Goal: Task Accomplishment & Management: Use online tool/utility

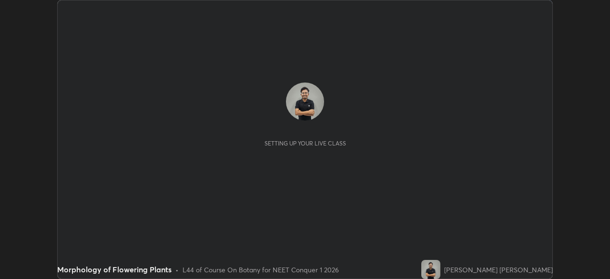
scroll to position [279, 610]
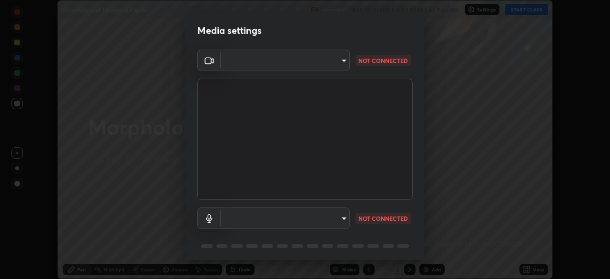
type input "1bbcfe3b1127be24ba7fa125fb83cb152f85e15c96893178e4a5d271d47187f7"
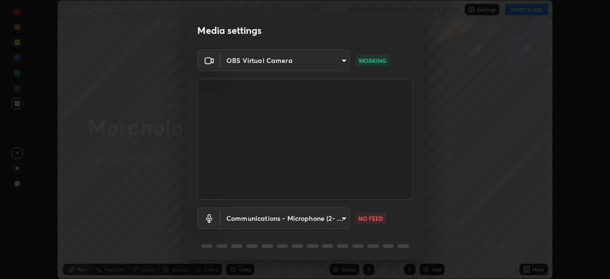
scroll to position [34, 0]
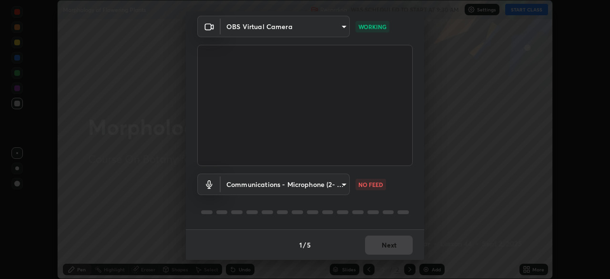
click at [344, 188] on body "Erase all Morphology of Flowering Plants Recording WAS SCHEDULED TO START AT 9:…" at bounding box center [305, 139] width 610 height 279
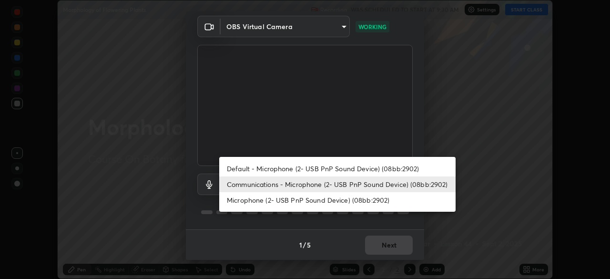
click at [341, 168] on li "Default - Microphone (2- USB PnP Sound Device) (08bb:2902)" at bounding box center [337, 169] width 237 height 16
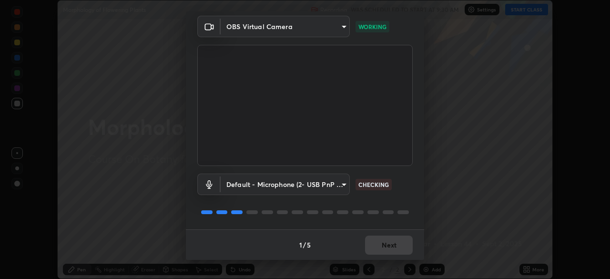
click at [343, 188] on body "Erase all Morphology of Flowering Plants Recording WAS SCHEDULED TO START AT 9:…" at bounding box center [305, 139] width 610 height 279
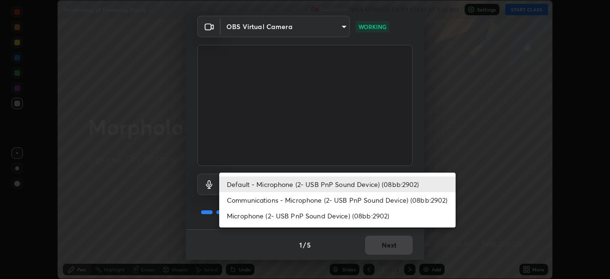
click at [339, 201] on li "Communications - Microphone (2- USB PnP Sound Device) (08bb:2902)" at bounding box center [337, 200] width 237 height 16
type input "communications"
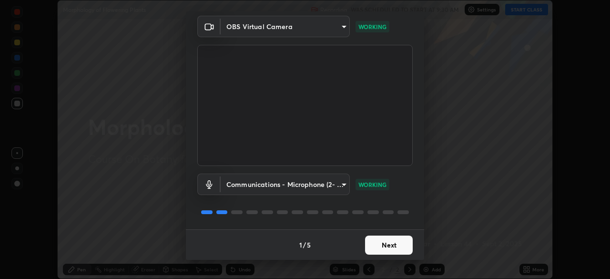
click at [400, 246] on button "Next" at bounding box center [389, 245] width 48 height 19
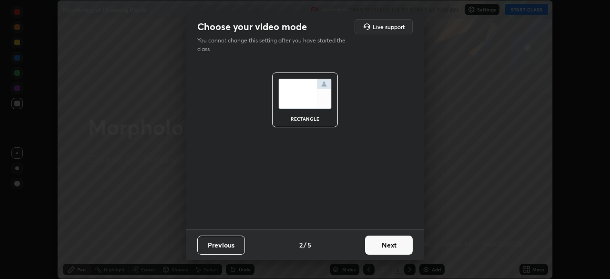
scroll to position [0, 0]
click at [404, 244] on button "Next" at bounding box center [389, 245] width 48 height 19
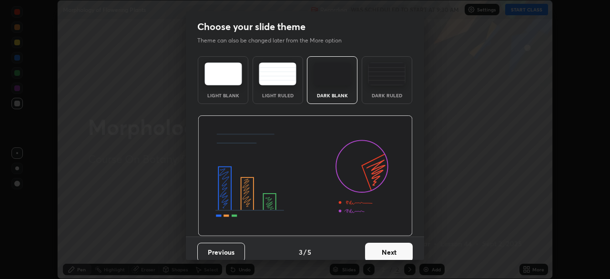
click at [389, 90] on div "Dark Ruled" at bounding box center [387, 80] width 51 height 48
click at [392, 256] on button "Next" at bounding box center [389, 252] width 48 height 19
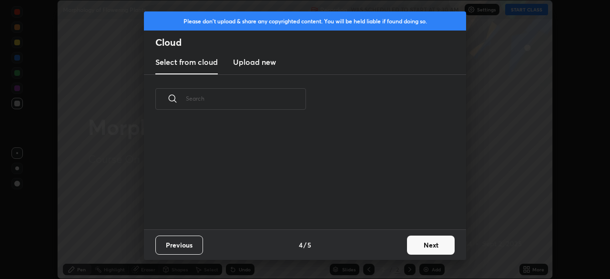
click at [422, 248] on button "Next" at bounding box center [431, 245] width 48 height 19
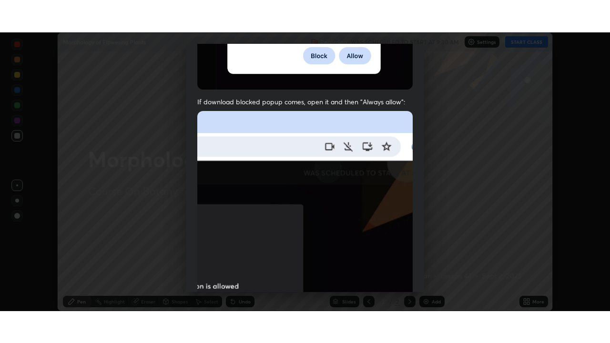
scroll to position [228, 0]
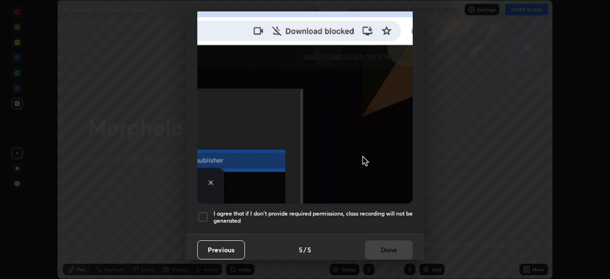
click at [211, 214] on div "I agree that if I don't provide required permissions, class recording will not …" at bounding box center [305, 216] width 216 height 11
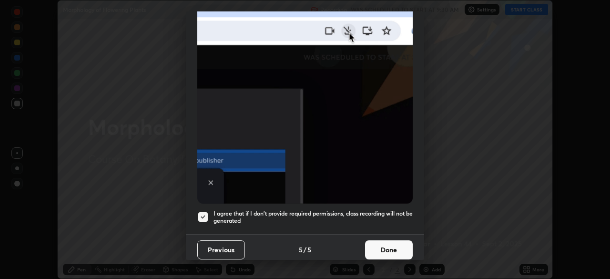
click at [383, 243] on button "Done" at bounding box center [389, 249] width 48 height 19
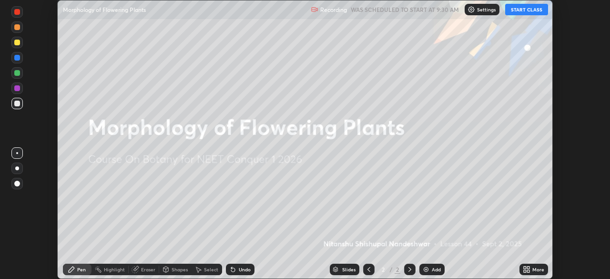
click at [526, 270] on icon at bounding box center [525, 271] width 2 height 2
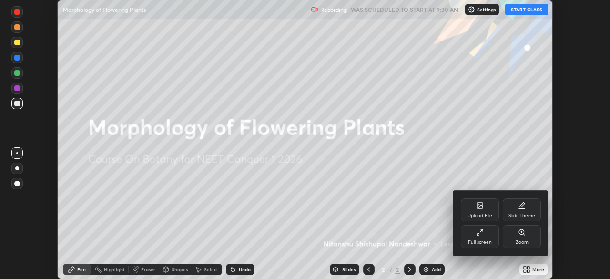
click at [533, 11] on div at bounding box center [305, 139] width 610 height 279
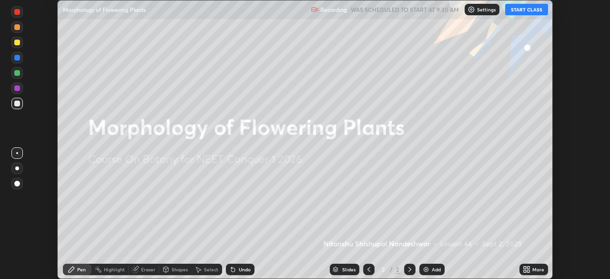
click at [532, 266] on div "More" at bounding box center [534, 269] width 29 height 11
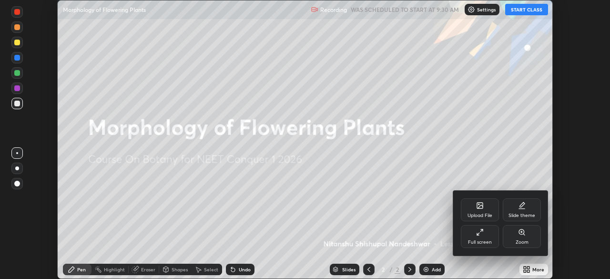
click at [491, 242] on div "Full screen" at bounding box center [480, 242] width 24 height 5
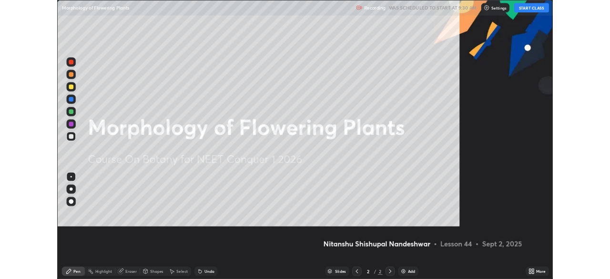
scroll to position [343, 610]
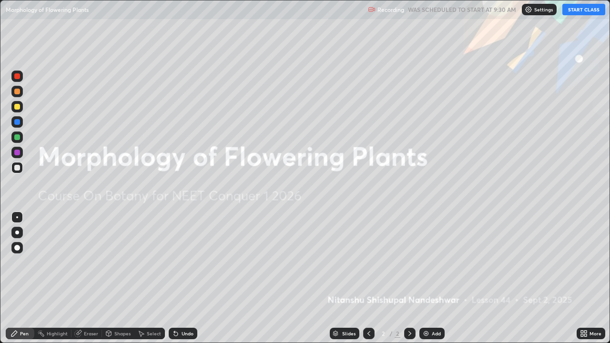
click at [588, 11] on button "START CLASS" at bounding box center [584, 9] width 43 height 11
click at [426, 279] on img at bounding box center [427, 334] width 8 height 8
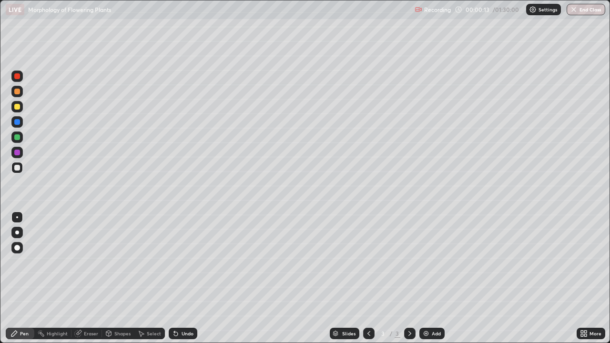
click at [18, 76] on div at bounding box center [17, 76] width 6 height 6
click at [18, 168] on div at bounding box center [17, 168] width 6 height 6
click at [18, 138] on div at bounding box center [17, 137] width 6 height 6
click at [182, 279] on div "Undo" at bounding box center [188, 333] width 12 height 5
click at [183, 279] on div "Undo" at bounding box center [188, 333] width 12 height 5
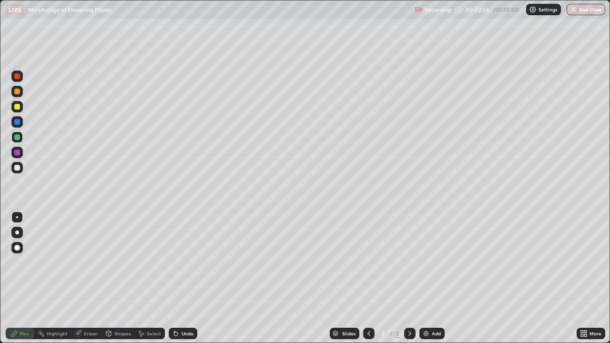
click at [15, 172] on div at bounding box center [16, 167] width 11 height 11
click at [424, 279] on img at bounding box center [427, 334] width 8 height 8
click at [17, 138] on div at bounding box center [17, 137] width 6 height 6
click at [17, 172] on div at bounding box center [16, 167] width 11 height 11
click at [17, 140] on div at bounding box center [17, 137] width 6 height 6
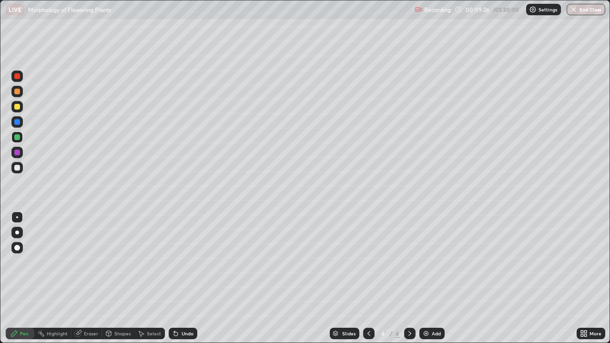
click at [22, 168] on div at bounding box center [16, 167] width 11 height 11
click at [18, 107] on div at bounding box center [17, 107] width 6 height 6
click at [20, 166] on div at bounding box center [17, 168] width 6 height 6
click at [18, 122] on div at bounding box center [17, 122] width 6 height 6
click at [18, 169] on div at bounding box center [17, 168] width 6 height 6
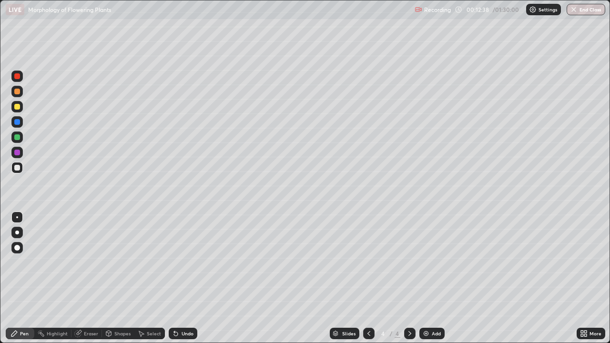
click at [17, 279] on div "Pen" at bounding box center [20, 333] width 29 height 11
click at [17, 93] on div at bounding box center [17, 92] width 6 height 6
click at [18, 167] on div at bounding box center [17, 168] width 6 height 6
click at [19, 108] on div at bounding box center [17, 107] width 6 height 6
click at [16, 108] on div at bounding box center [17, 107] width 6 height 6
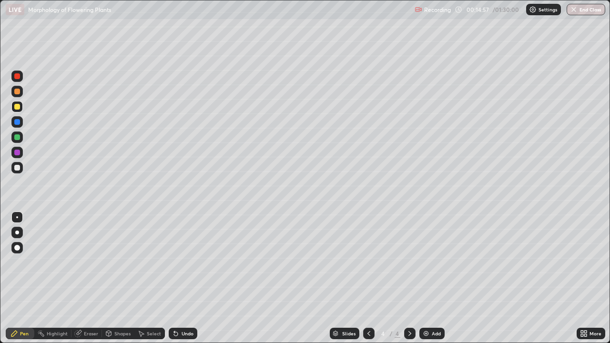
click at [116, 279] on div "Shapes" at bounding box center [122, 333] width 16 height 5
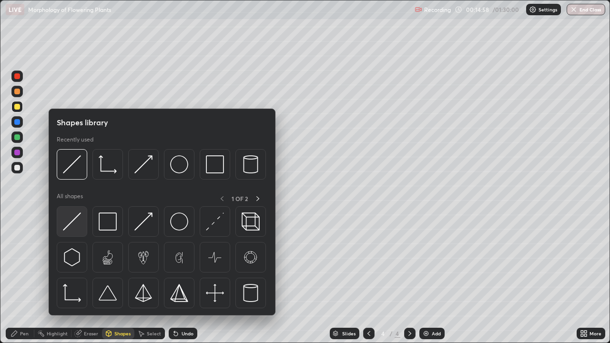
click at [77, 222] on img at bounding box center [72, 222] width 18 height 18
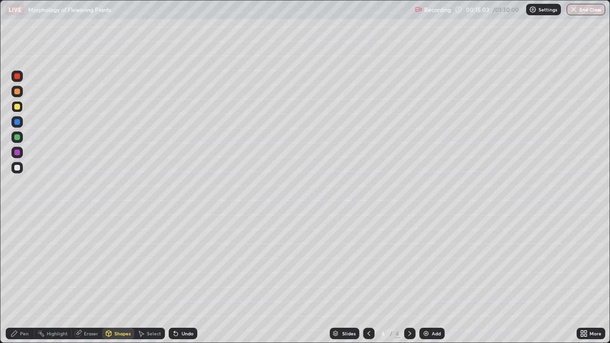
click at [18, 279] on icon at bounding box center [14, 334] width 8 height 8
click at [18, 168] on div at bounding box center [17, 168] width 6 height 6
click at [190, 279] on div "Undo" at bounding box center [188, 333] width 12 height 5
click at [190, 279] on div "Undo" at bounding box center [183, 333] width 29 height 11
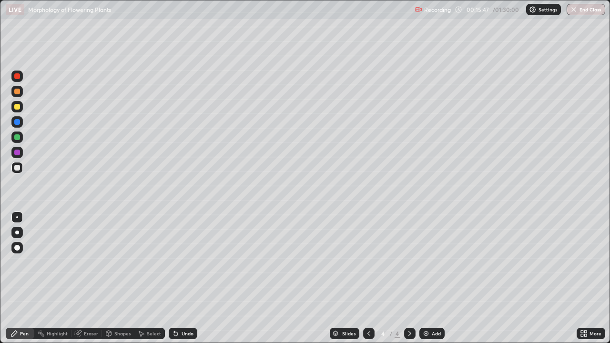
click at [192, 279] on div "Undo" at bounding box center [183, 333] width 29 height 11
click at [17, 108] on div at bounding box center [17, 107] width 6 height 6
click at [18, 168] on div at bounding box center [17, 168] width 6 height 6
click at [190, 279] on div "Undo" at bounding box center [183, 333] width 29 height 11
click at [190, 279] on div "Undo" at bounding box center [188, 333] width 12 height 5
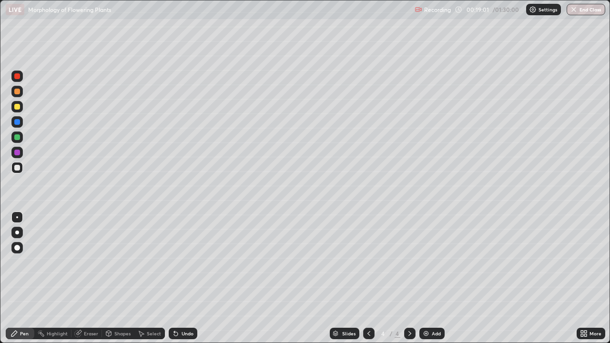
click at [189, 279] on div "Undo" at bounding box center [188, 333] width 12 height 5
click at [188, 279] on div "Undo" at bounding box center [188, 333] width 12 height 5
click at [190, 279] on div "Undo" at bounding box center [188, 333] width 12 height 5
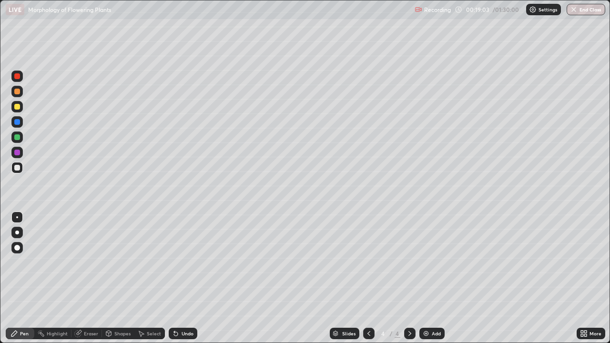
click at [189, 279] on div "Undo" at bounding box center [188, 333] width 12 height 5
click at [16, 109] on div at bounding box center [17, 107] width 6 height 6
click at [18, 169] on div at bounding box center [17, 168] width 6 height 6
click at [15, 95] on div at bounding box center [16, 91] width 11 height 11
click at [16, 173] on div at bounding box center [16, 167] width 11 height 11
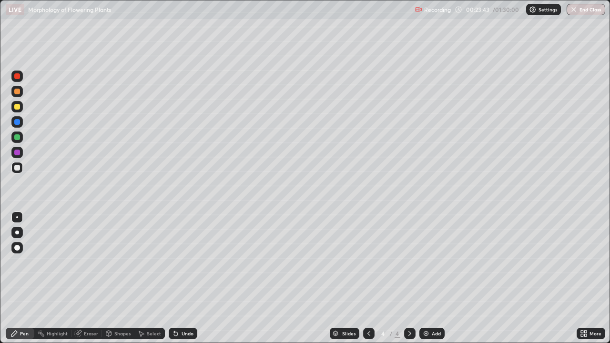
click at [17, 138] on div at bounding box center [17, 137] width 6 height 6
click at [14, 107] on div at bounding box center [17, 107] width 6 height 6
click at [16, 126] on div at bounding box center [16, 121] width 11 height 11
click at [428, 279] on img at bounding box center [427, 334] width 8 height 8
click at [18, 76] on div at bounding box center [17, 76] width 6 height 6
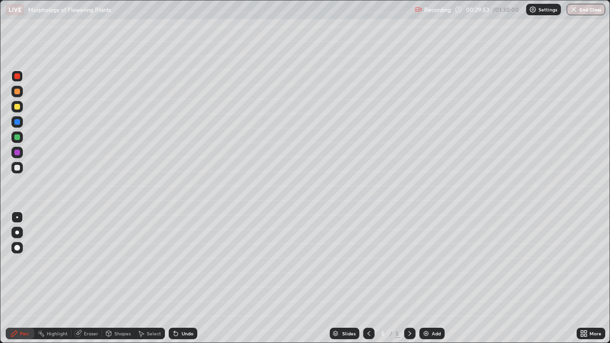
click at [18, 92] on div at bounding box center [17, 92] width 6 height 6
click at [17, 168] on div at bounding box center [17, 168] width 6 height 6
click at [18, 153] on div at bounding box center [17, 153] width 6 height 6
click at [21, 167] on div at bounding box center [16, 167] width 11 height 11
click at [179, 279] on div "Undo" at bounding box center [183, 333] width 29 height 11
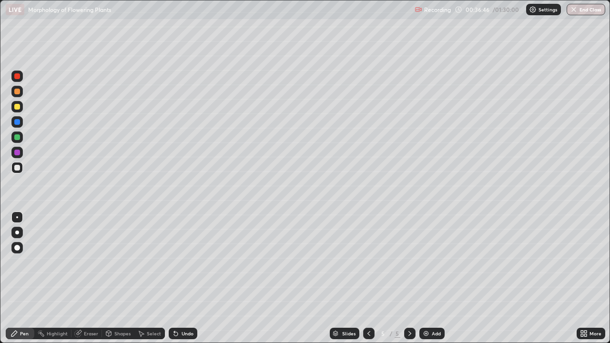
click at [582, 279] on icon at bounding box center [582, 335] width 2 height 2
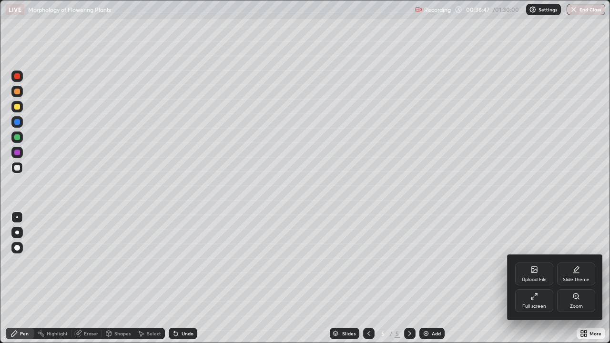
click at [531, 279] on div "Full screen" at bounding box center [535, 301] width 38 height 23
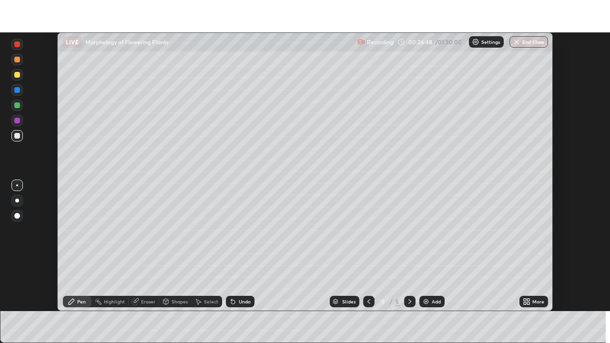
scroll to position [47415, 47084]
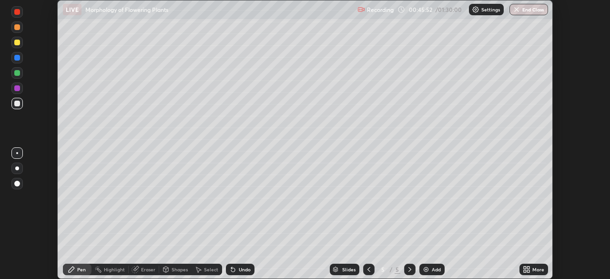
click at [526, 270] on icon at bounding box center [525, 271] width 2 height 2
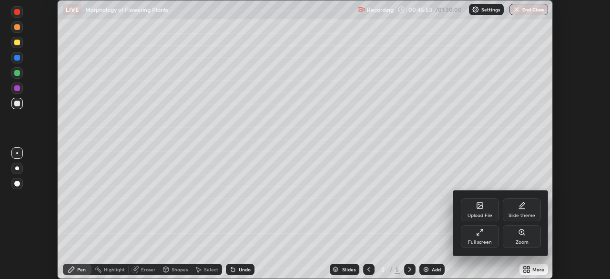
click at [488, 241] on div "Full screen" at bounding box center [480, 242] width 24 height 5
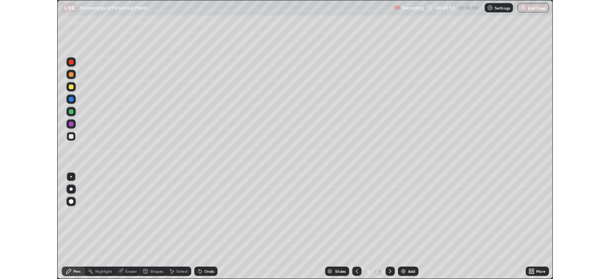
scroll to position [343, 610]
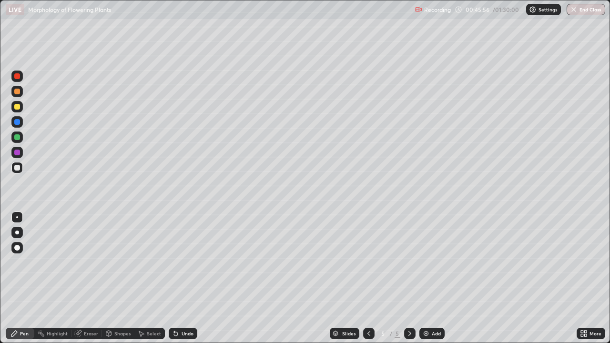
click at [427, 279] on img at bounding box center [427, 334] width 8 height 8
click at [18, 93] on div at bounding box center [17, 92] width 6 height 6
click at [19, 170] on div at bounding box center [17, 168] width 6 height 6
click at [18, 154] on div at bounding box center [17, 153] width 6 height 6
click at [18, 168] on div at bounding box center [17, 168] width 6 height 6
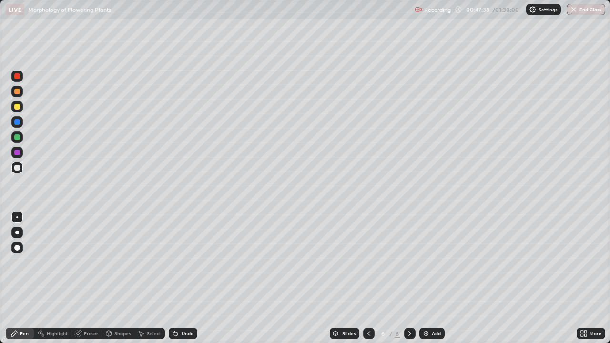
click at [17, 138] on div at bounding box center [17, 137] width 6 height 6
click at [16, 172] on div at bounding box center [16, 167] width 11 height 11
click at [15, 136] on div at bounding box center [17, 137] width 6 height 6
click at [19, 156] on div at bounding box center [16, 152] width 11 height 11
click at [20, 170] on div at bounding box center [16, 167] width 11 height 11
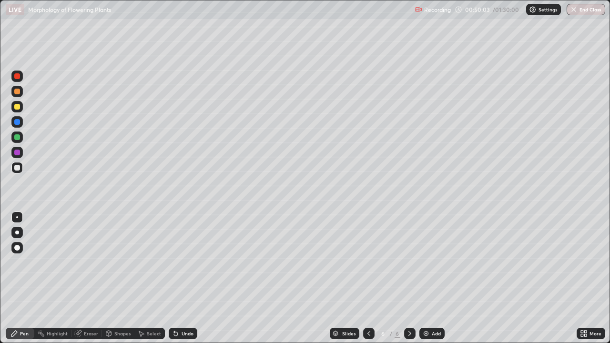
click at [12, 111] on div at bounding box center [16, 106] width 11 height 11
click at [19, 172] on div at bounding box center [16, 167] width 11 height 11
click at [19, 137] on div at bounding box center [17, 137] width 6 height 6
click at [19, 170] on div at bounding box center [17, 168] width 6 height 6
click at [204, 279] on div "Slides 6 / 6 Add" at bounding box center [387, 333] width 380 height 19
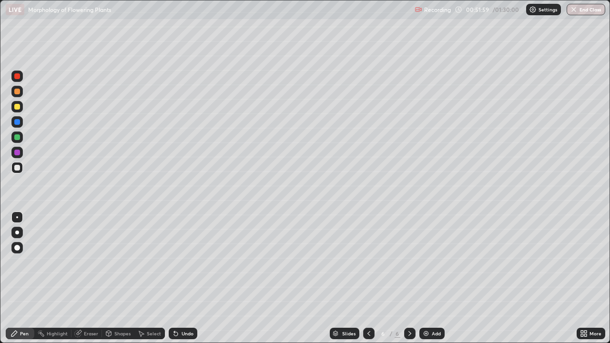
click at [184, 279] on div "Undo" at bounding box center [188, 333] width 12 height 5
click at [20, 111] on div at bounding box center [16, 106] width 11 height 11
click at [17, 140] on div at bounding box center [17, 137] width 6 height 6
click at [16, 169] on div at bounding box center [17, 168] width 6 height 6
click at [17, 138] on div at bounding box center [17, 137] width 6 height 6
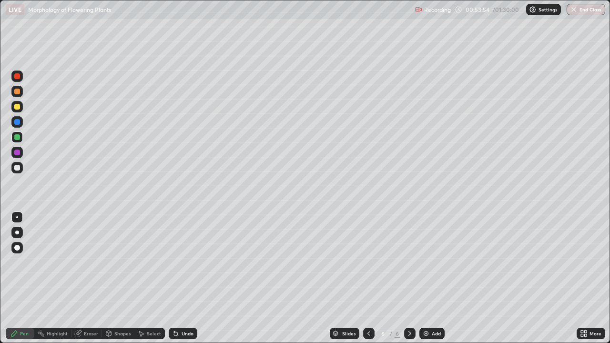
click at [13, 167] on div at bounding box center [16, 167] width 11 height 11
click at [182, 279] on div "Undo" at bounding box center [188, 333] width 12 height 5
click at [188, 279] on div "Undo" at bounding box center [188, 333] width 12 height 5
click at [186, 279] on div "Undo" at bounding box center [188, 333] width 12 height 5
click at [15, 170] on div at bounding box center [17, 168] width 6 height 6
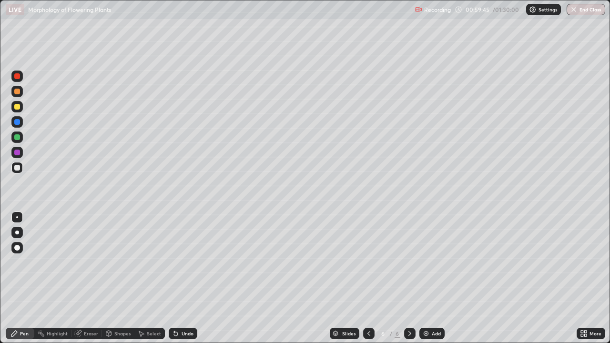
click at [431, 279] on div "Add" at bounding box center [432, 333] width 25 height 11
click at [18, 92] on div at bounding box center [17, 92] width 6 height 6
click at [21, 171] on div at bounding box center [16, 167] width 11 height 11
click at [17, 93] on div at bounding box center [17, 92] width 6 height 6
click at [90, 279] on div "Eraser" at bounding box center [91, 333] width 14 height 5
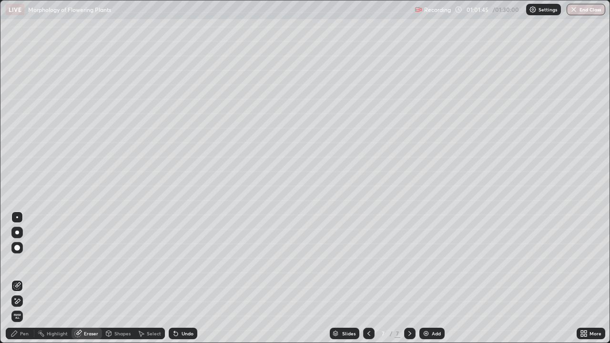
click at [117, 279] on div "Shapes" at bounding box center [122, 333] width 16 height 5
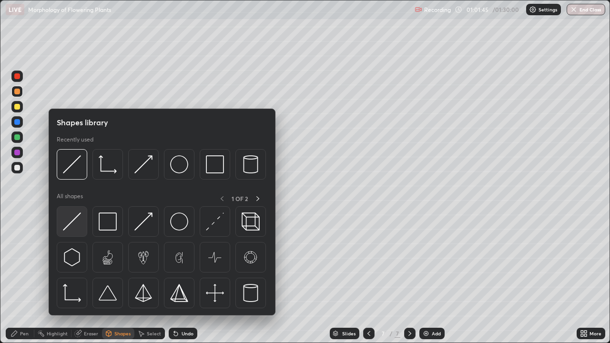
click at [76, 224] on img at bounding box center [72, 222] width 18 height 18
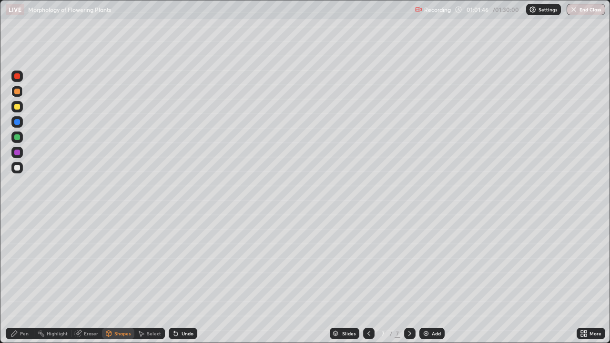
click at [21, 137] on div at bounding box center [16, 137] width 11 height 11
click at [23, 279] on div "Pen" at bounding box center [24, 333] width 9 height 5
click at [15, 80] on div at bounding box center [16, 76] width 11 height 11
click at [21, 171] on div at bounding box center [16, 167] width 11 height 11
click at [119, 279] on div "Shapes" at bounding box center [122, 333] width 16 height 5
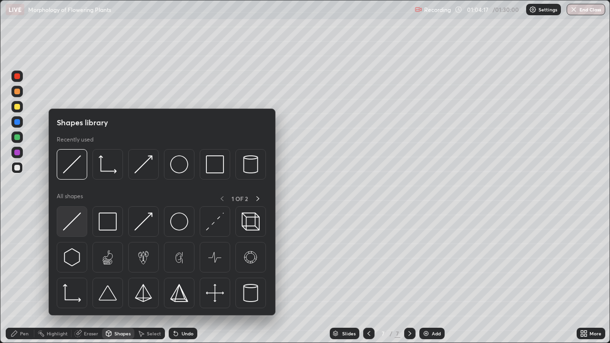
click at [76, 224] on img at bounding box center [72, 222] width 18 height 18
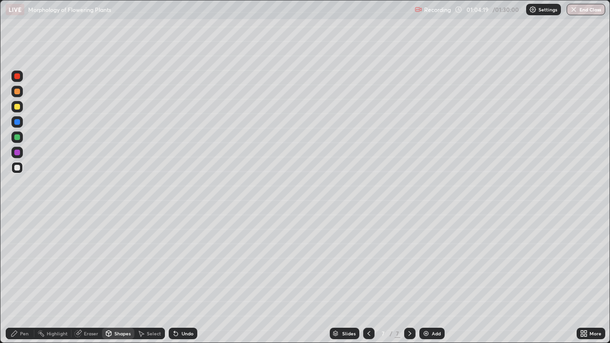
click at [19, 142] on div at bounding box center [16, 137] width 11 height 11
click at [24, 279] on div "Pen" at bounding box center [24, 333] width 9 height 5
click at [16, 169] on div at bounding box center [17, 168] width 6 height 6
click at [186, 279] on div "Undo" at bounding box center [188, 333] width 12 height 5
click at [187, 279] on div "Undo" at bounding box center [188, 333] width 12 height 5
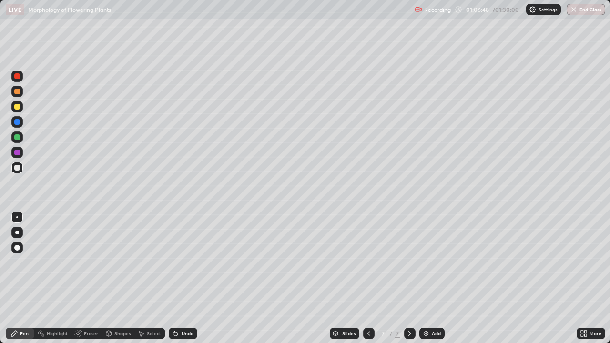
click at [187, 279] on div "Undo" at bounding box center [188, 333] width 12 height 5
click at [188, 279] on div "Undo" at bounding box center [188, 333] width 12 height 5
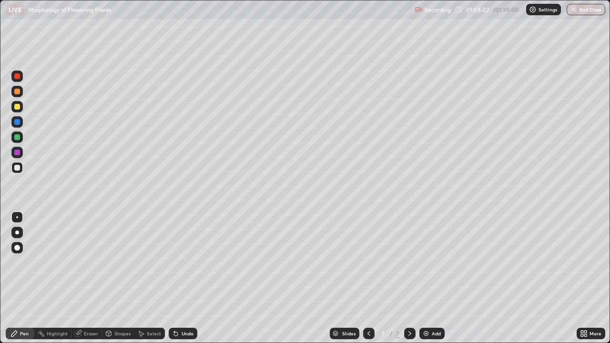
click at [112, 279] on icon at bounding box center [109, 334] width 8 height 8
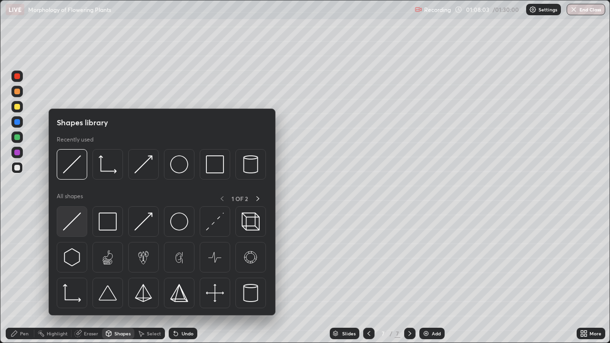
click at [78, 225] on img at bounding box center [72, 222] width 18 height 18
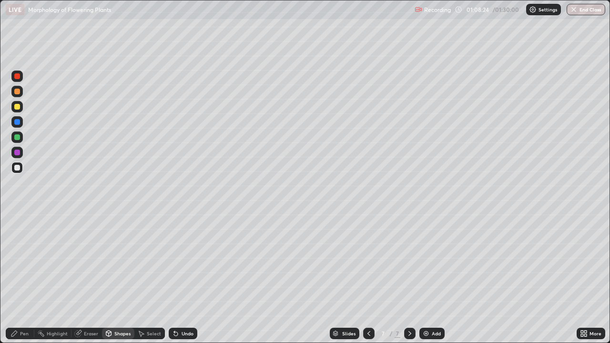
click at [191, 279] on div "Undo" at bounding box center [188, 333] width 12 height 5
click at [12, 140] on div at bounding box center [16, 137] width 11 height 11
click at [23, 279] on div "Pen" at bounding box center [24, 333] width 9 height 5
click at [586, 279] on icon at bounding box center [586, 335] width 2 height 2
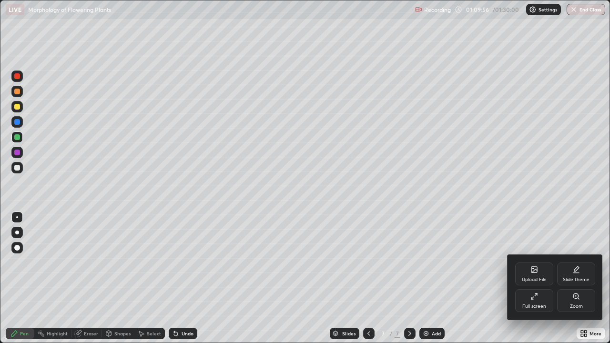
click at [538, 279] on icon at bounding box center [535, 297] width 8 height 8
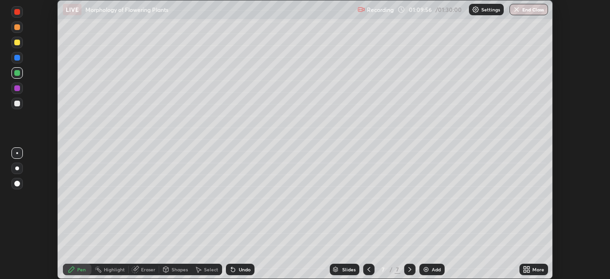
scroll to position [47415, 47084]
click at [424, 272] on img at bounding box center [427, 270] width 8 height 8
click at [534, 10] on button "End Class" at bounding box center [529, 9] width 39 height 11
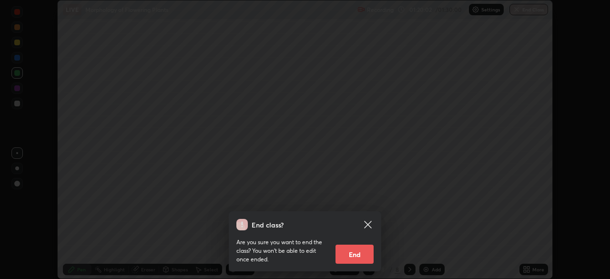
click at [366, 253] on button "End" at bounding box center [355, 254] width 38 height 19
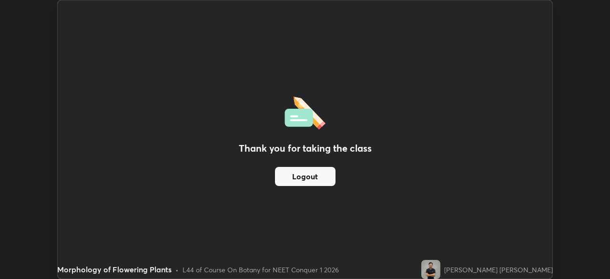
click at [326, 178] on button "Logout" at bounding box center [305, 176] width 61 height 19
